Goal: Check status: Check status

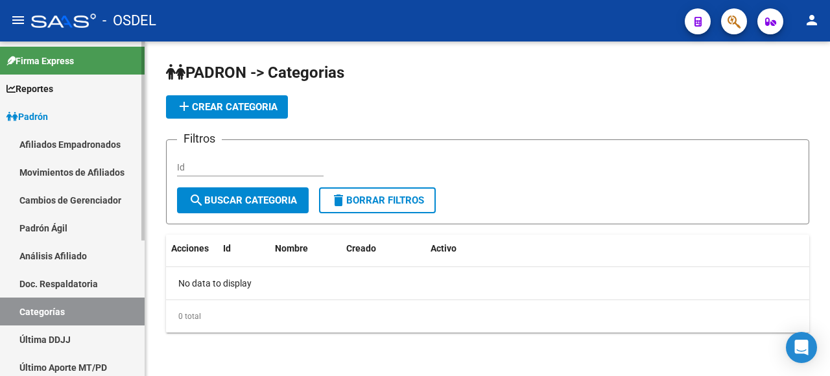
click at [94, 251] on link "Análisis Afiliado" at bounding box center [72, 256] width 145 height 28
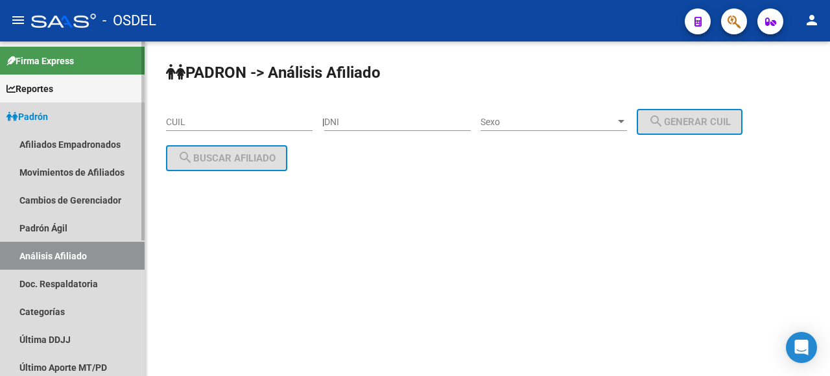
click at [94, 251] on link "Análisis Afiliado" at bounding box center [72, 256] width 145 height 28
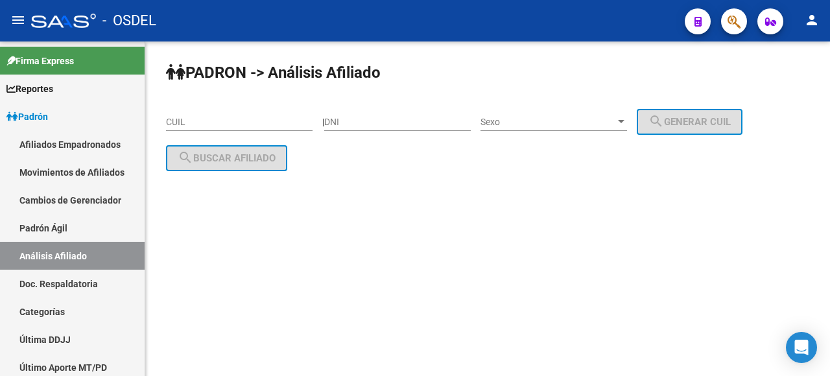
click at [386, 130] on div "DNI" at bounding box center [397, 118] width 147 height 26
click at [367, 123] on input "DNI" at bounding box center [397, 122] width 147 height 11
type input "44590931"
click at [530, 123] on span "Sexo" at bounding box center [548, 122] width 135 height 11
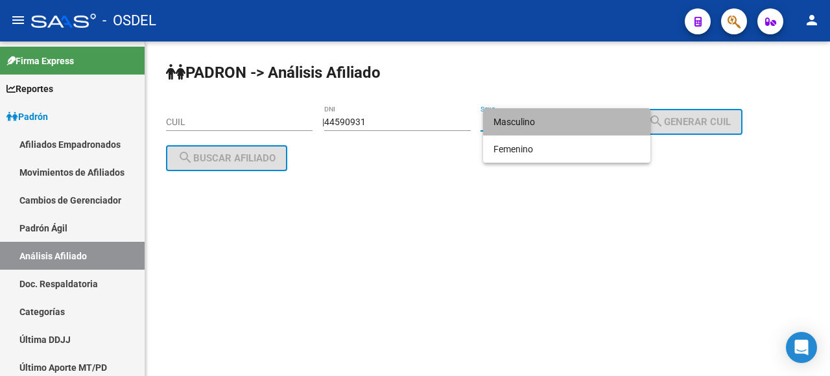
click at [531, 122] on span "Masculino" at bounding box center [567, 121] width 147 height 27
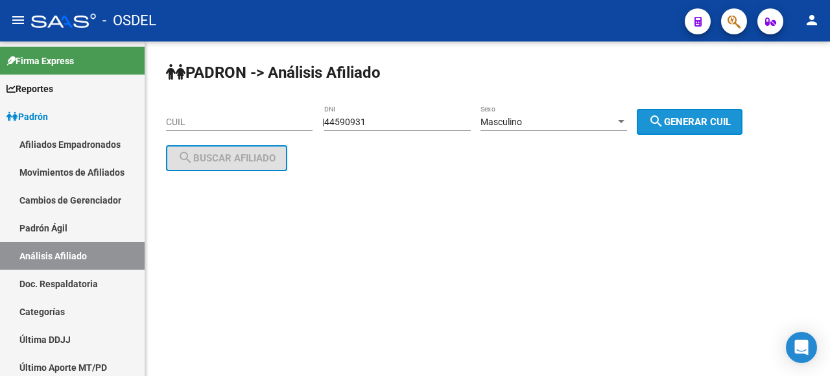
click at [664, 114] on mat-icon "search" at bounding box center [657, 122] width 16 height 16
type input "23-44590931-9"
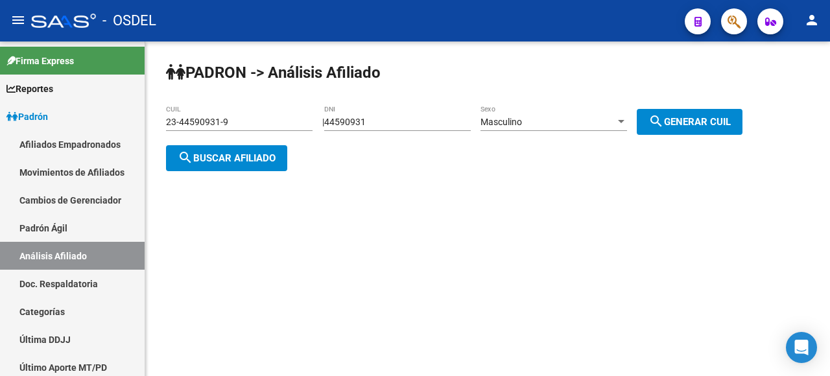
click at [245, 145] on button "search Buscar afiliado" at bounding box center [226, 158] width 121 height 26
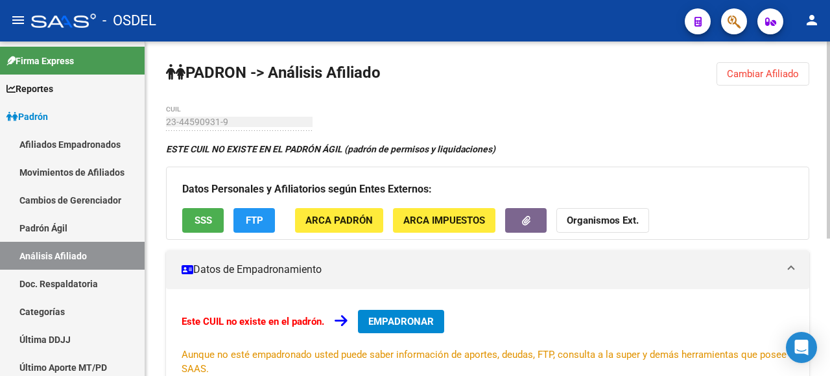
click at [757, 77] on span "Cambiar Afiliado" at bounding box center [763, 74] width 72 height 12
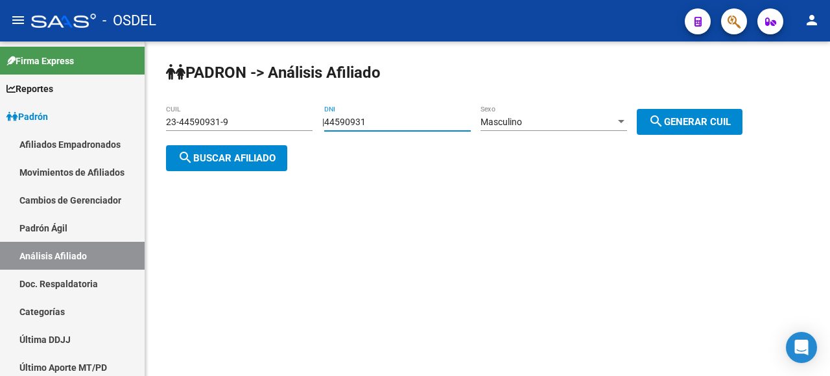
click at [356, 122] on input "44590931" at bounding box center [397, 122] width 147 height 11
type input "44580931"
click at [677, 122] on span "search Generar CUIL" at bounding box center [690, 122] width 82 height 12
type input "20-44580931-5"
click at [253, 154] on span "search Buscar afiliado" at bounding box center [227, 158] width 98 height 12
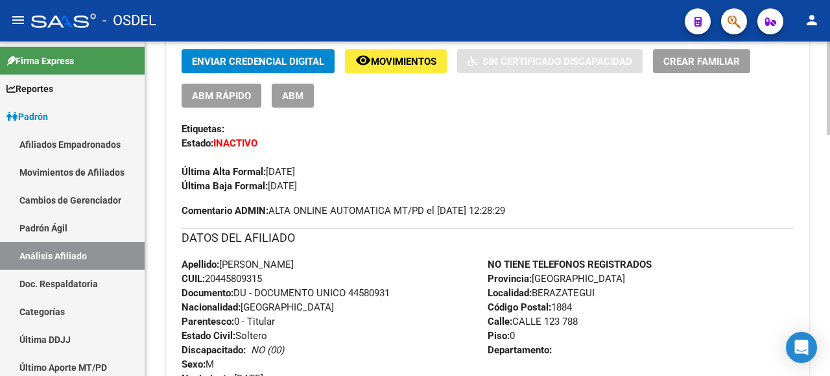
scroll to position [130, 0]
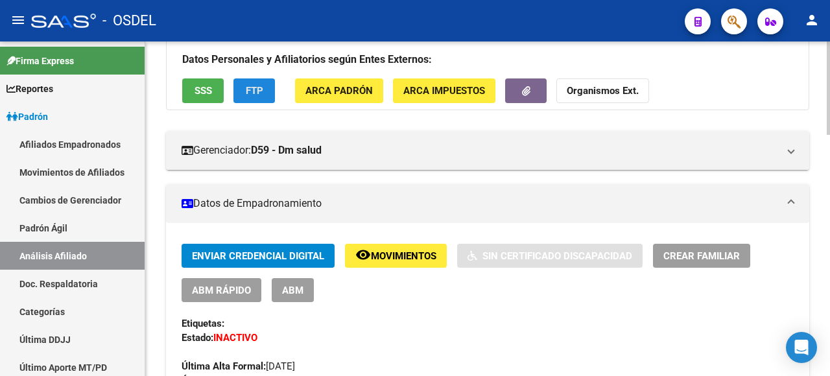
click at [249, 93] on span "FTP" at bounding box center [255, 92] width 18 height 12
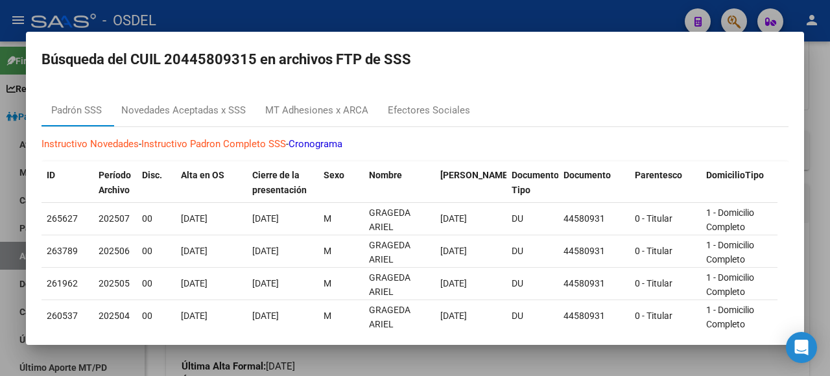
click at [193, 152] on div "Instructivo Novedades - Instructivo Padron Completo SSS - Cronograma ID Período…" at bounding box center [415, 351] width 747 height 448
click at [193, 107] on div "Novedades Aceptadas x SSS" at bounding box center [183, 110] width 125 height 15
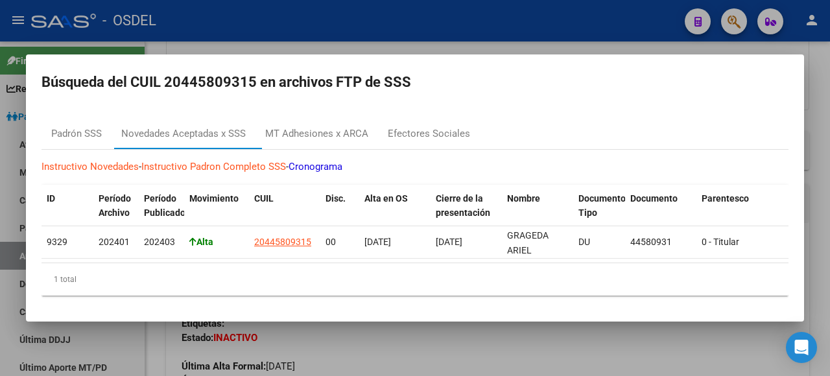
click at [812, 122] on div at bounding box center [415, 188] width 830 height 376
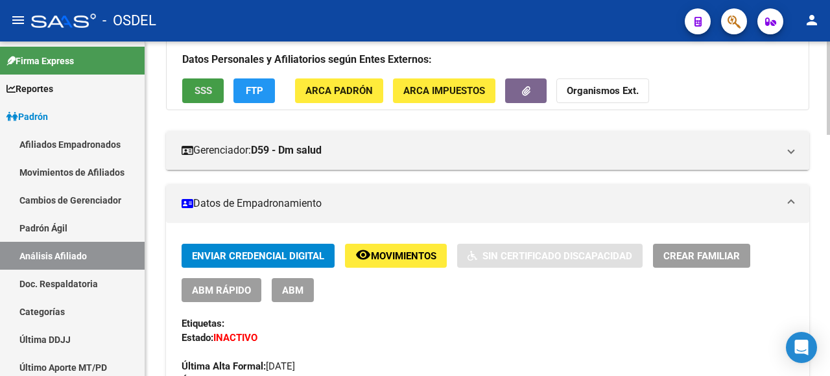
click at [195, 93] on span "SSS" at bounding box center [204, 92] width 18 height 12
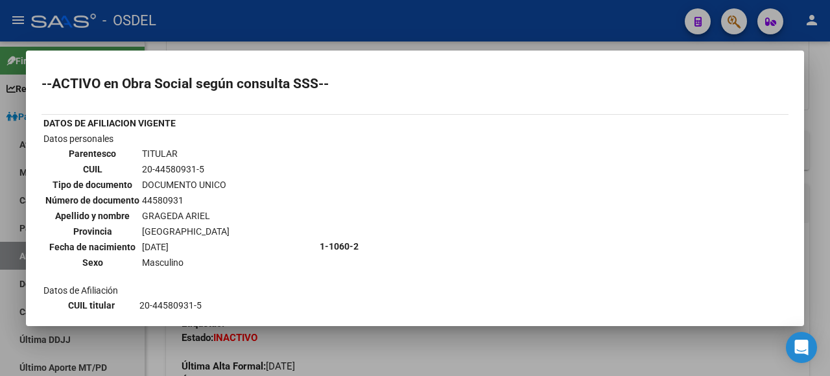
scroll to position [168, 0]
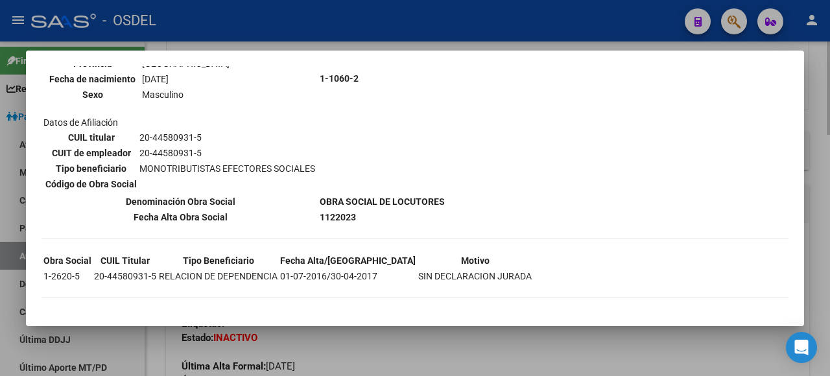
click at [647, 329] on div at bounding box center [415, 188] width 830 height 376
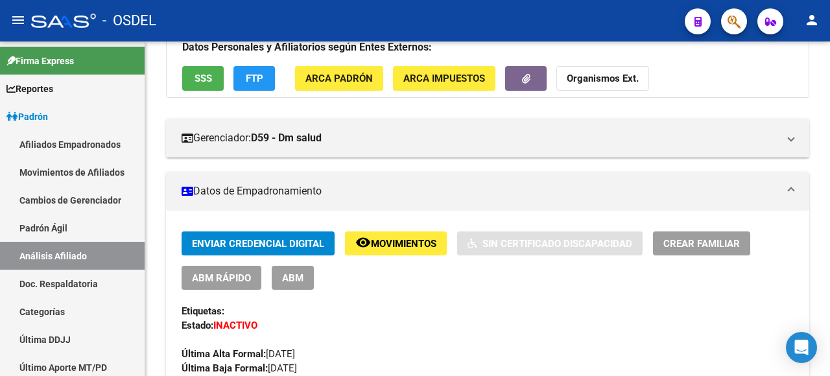
scroll to position [130, 0]
